Goal: Information Seeking & Learning: Learn about a topic

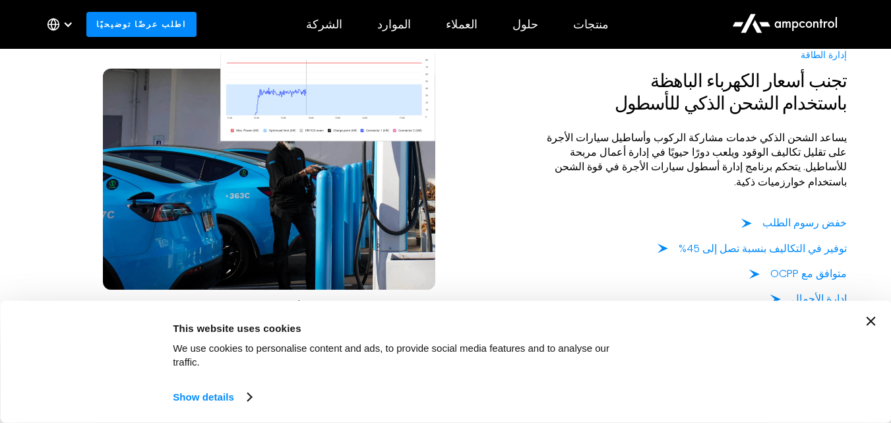
scroll to position [989, 0]
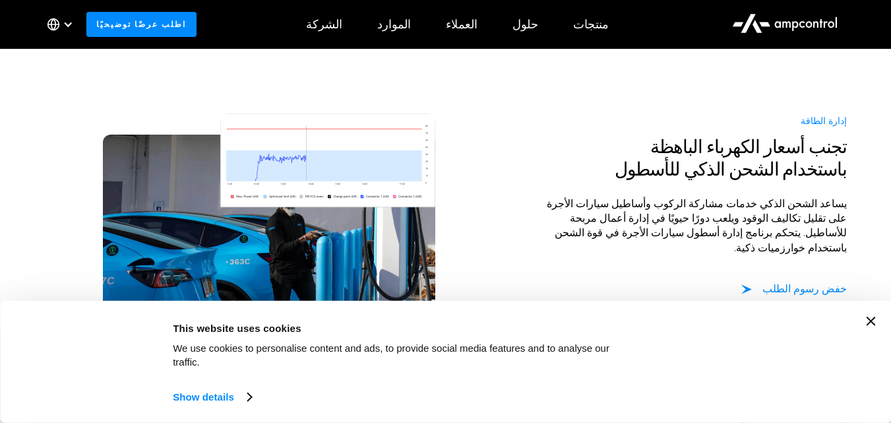
click at [546, 255] on div at bounding box center [690, 268] width 313 height 26
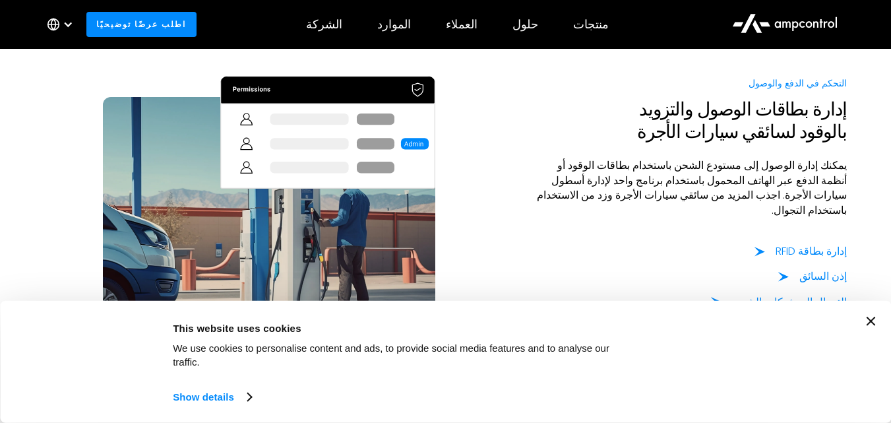
scroll to position [1978, 0]
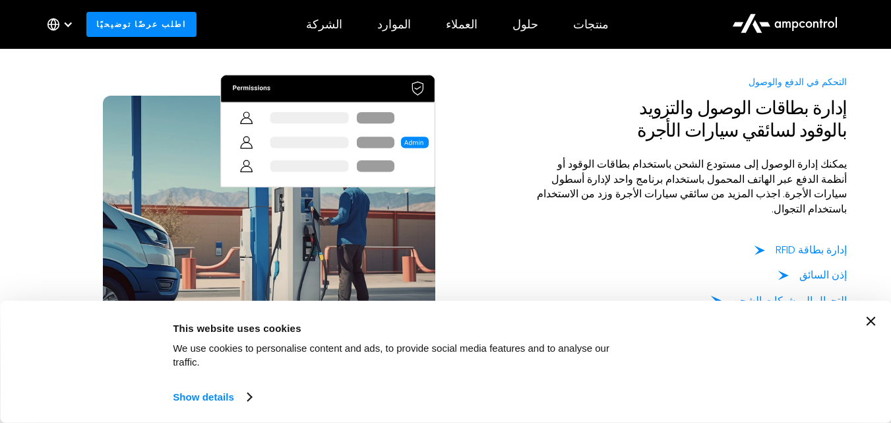
click at [419, 135] on img at bounding box center [327, 146] width 215 height 143
click at [264, 140] on img at bounding box center [327, 146] width 215 height 143
click at [269, 134] on img at bounding box center [327, 146] width 215 height 143
click at [263, 82] on img at bounding box center [327, 146] width 215 height 143
click at [342, 161] on img at bounding box center [327, 146] width 215 height 143
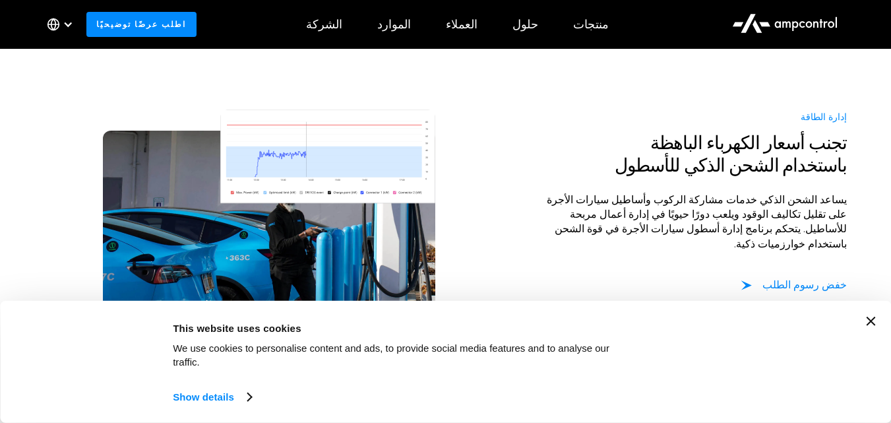
scroll to position [1029, 0]
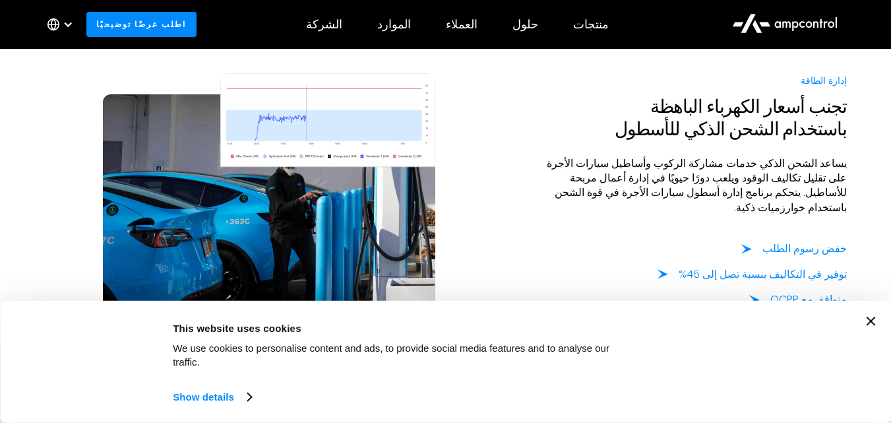
click at [282, 210] on img at bounding box center [327, 144] width 215 height 143
click at [276, 220] on img at bounding box center [269, 204] width 332 height 221
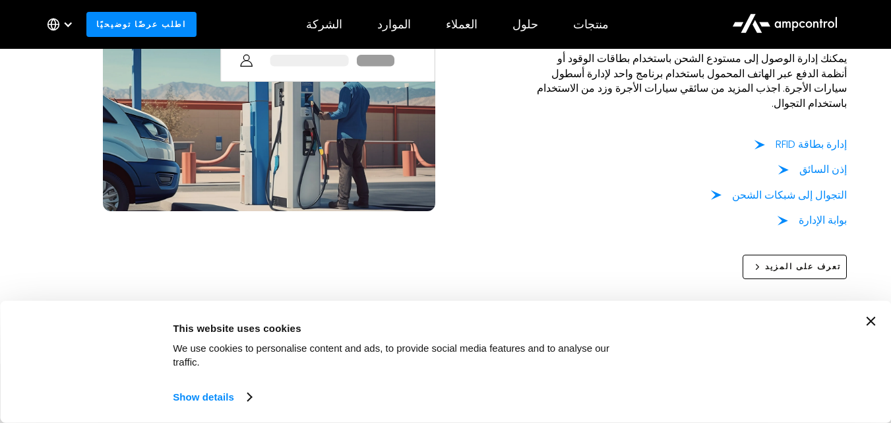
scroll to position [2084, 0]
click at [340, 192] on img at bounding box center [269, 99] width 332 height 221
click at [340, 191] on img at bounding box center [269, 99] width 332 height 221
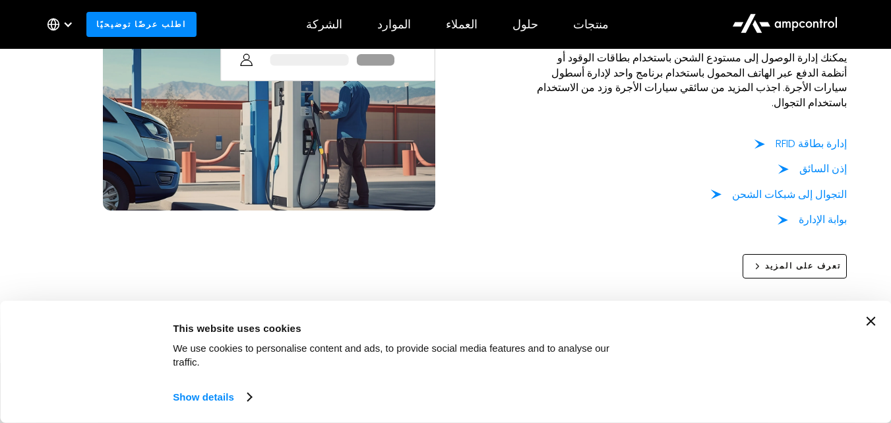
click at [293, 52] on img at bounding box center [327, 39] width 215 height 143
click at [278, 146] on img at bounding box center [269, 99] width 332 height 221
click at [280, 144] on img at bounding box center [269, 99] width 332 height 221
click at [281, 144] on img at bounding box center [269, 99] width 332 height 221
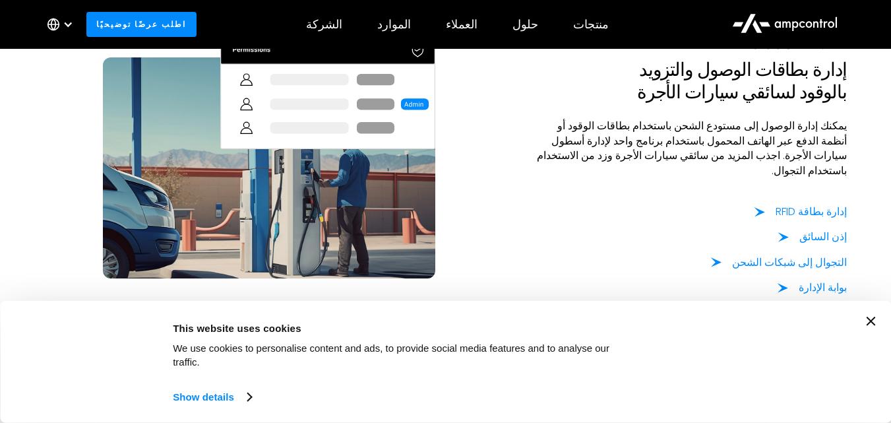
scroll to position [2150, 0]
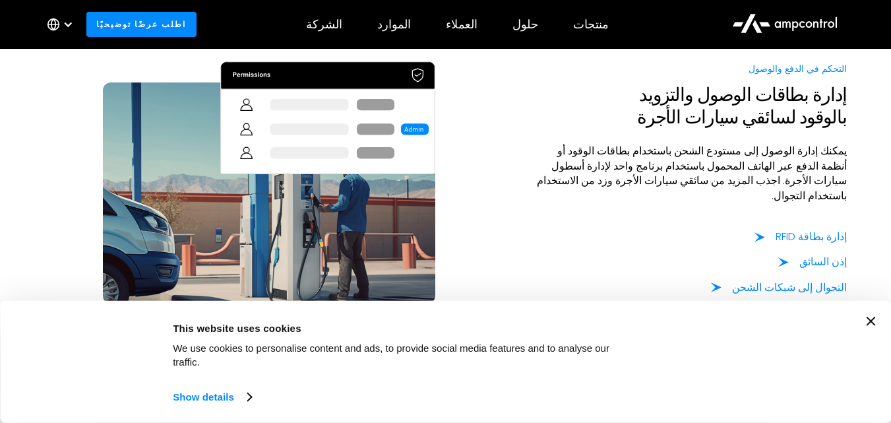
scroll to position [2110, 0]
